Goal: Task Accomplishment & Management: Manage account settings

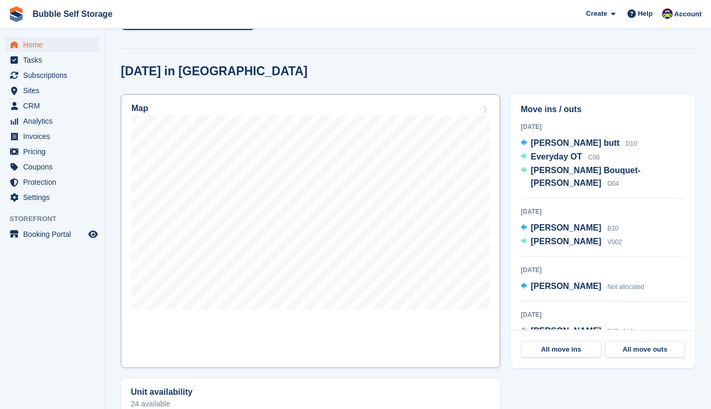
scroll to position [281, 0]
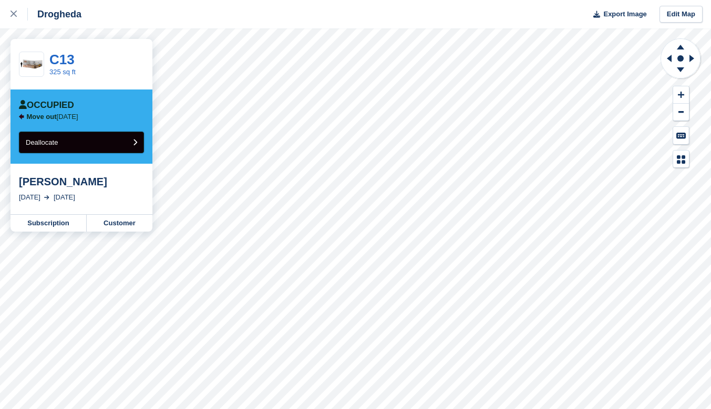
click at [109, 141] on button "Deallocate" at bounding box center [81, 142] width 125 height 22
click at [104, 144] on button "Deallocate" at bounding box center [81, 142] width 125 height 22
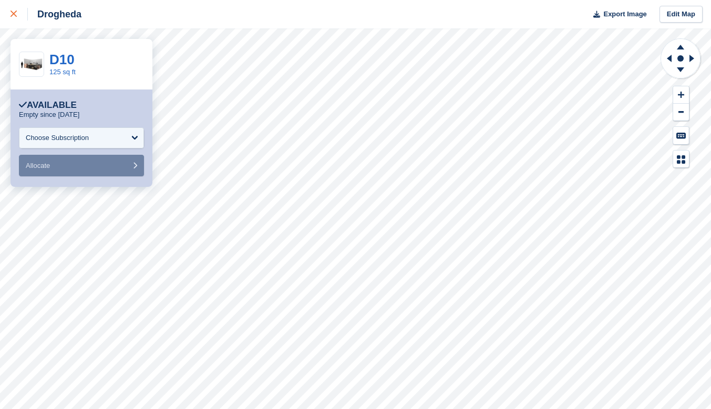
click at [15, 14] on icon at bounding box center [14, 14] width 6 height 6
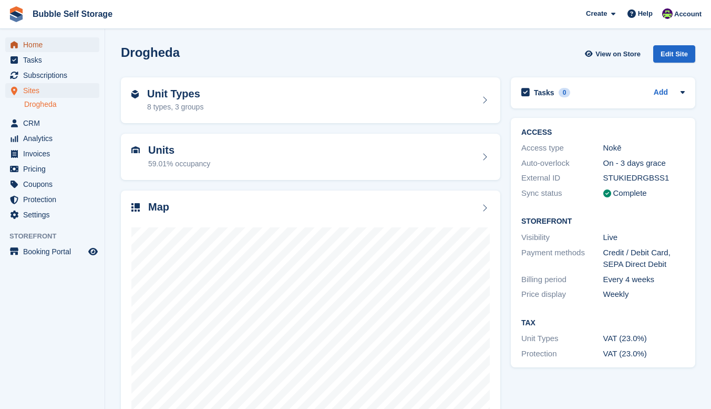
click at [33, 43] on span "Home" at bounding box center [54, 44] width 63 height 15
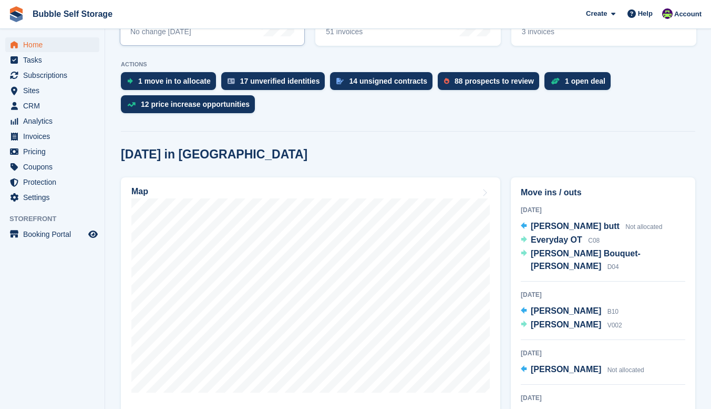
scroll to position [188, 0]
